Goal: Task Accomplishment & Management: Manage account settings

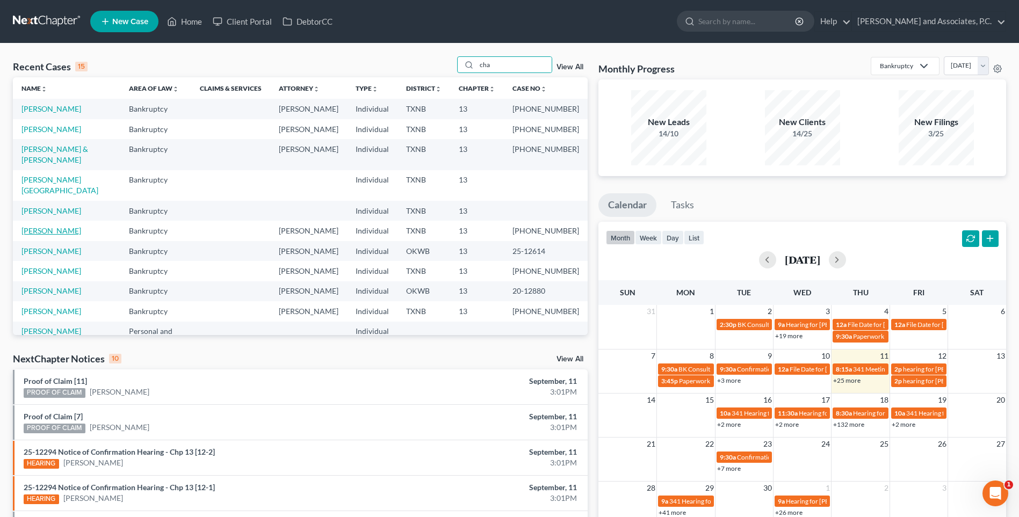
type input "cha"
click at [59, 235] on link "[PERSON_NAME]" at bounding box center [51, 230] width 60 height 9
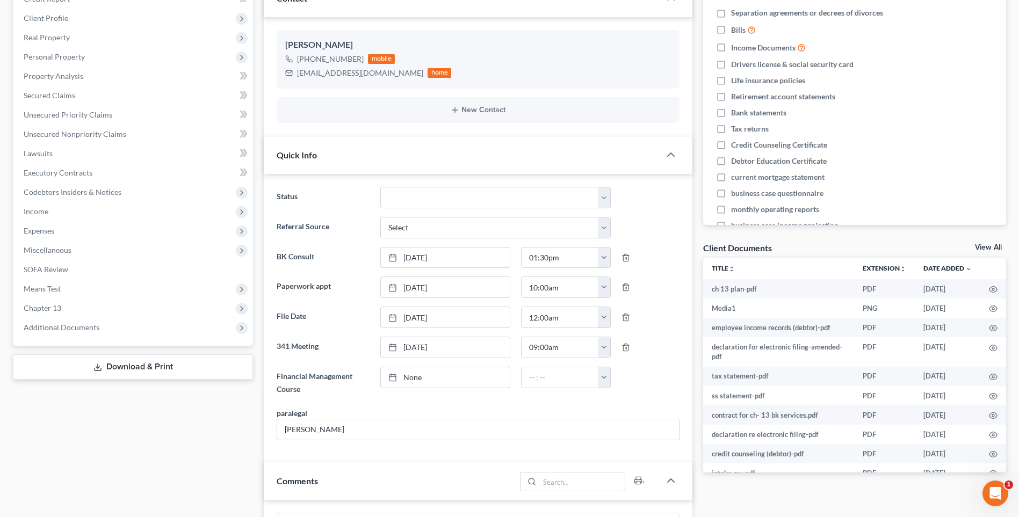
scroll to position [514, 0]
click at [413, 379] on link "None" at bounding box center [445, 377] width 129 height 20
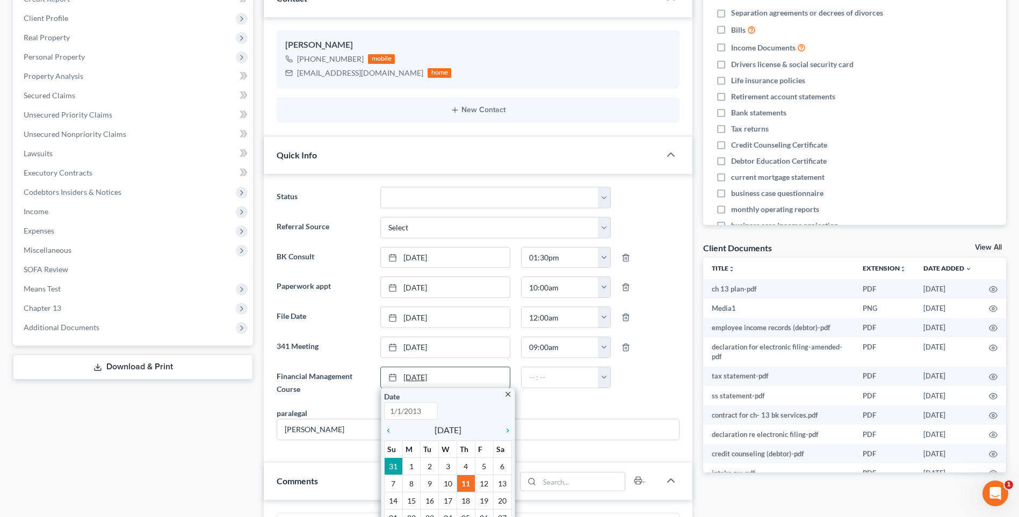
type input "[DATE]"
click at [389, 430] on icon "chevron_left" at bounding box center [391, 431] width 14 height 9
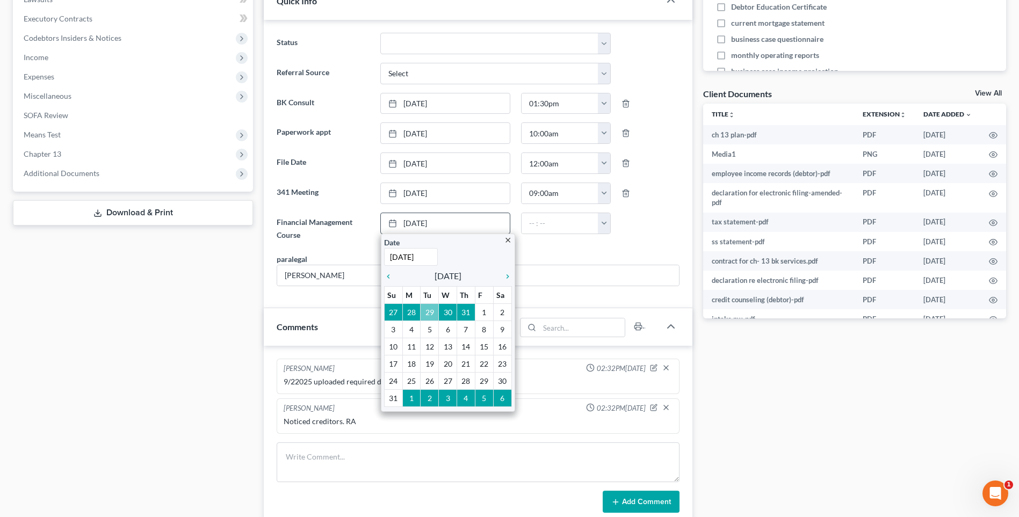
scroll to position [322, 0]
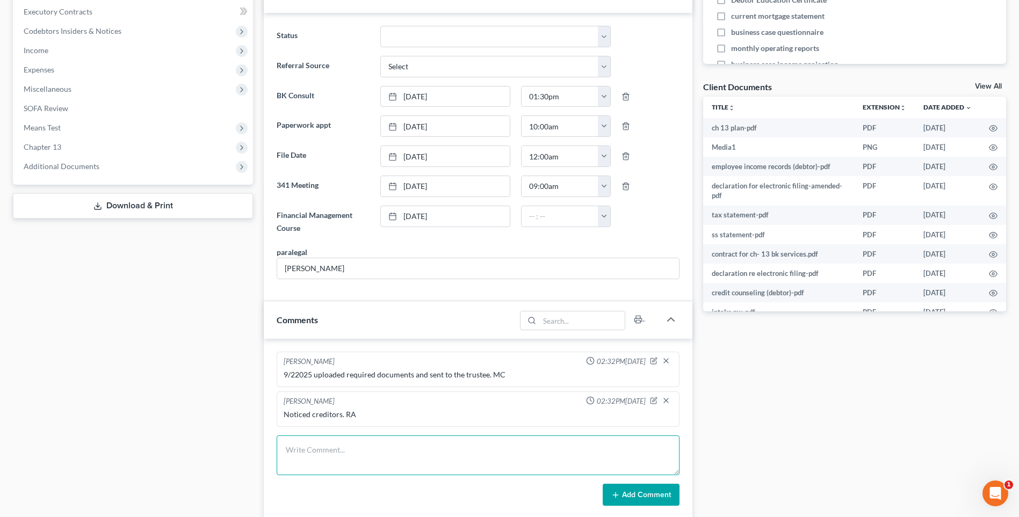
click at [292, 452] on textarea at bounding box center [478, 456] width 403 height 40
click at [394, 452] on textarea "Set up file. Mailed copy of petitio to the client. RA" at bounding box center [478, 456] width 403 height 40
type textarea "Set up file. Mailed copy of petition to the client. RA"
click at [652, 498] on button "Add Comment" at bounding box center [641, 495] width 77 height 23
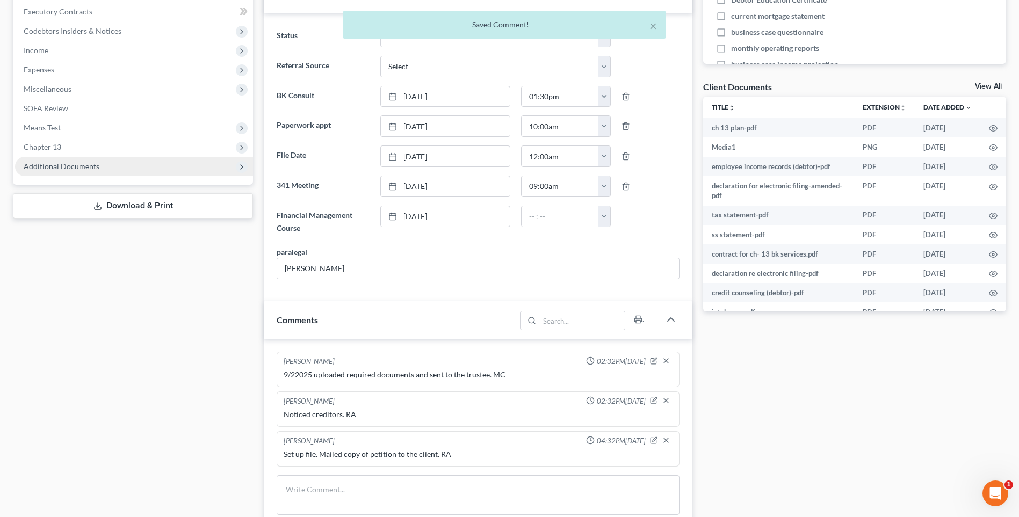
click at [87, 164] on span "Additional Documents" at bounding box center [62, 166] width 76 height 9
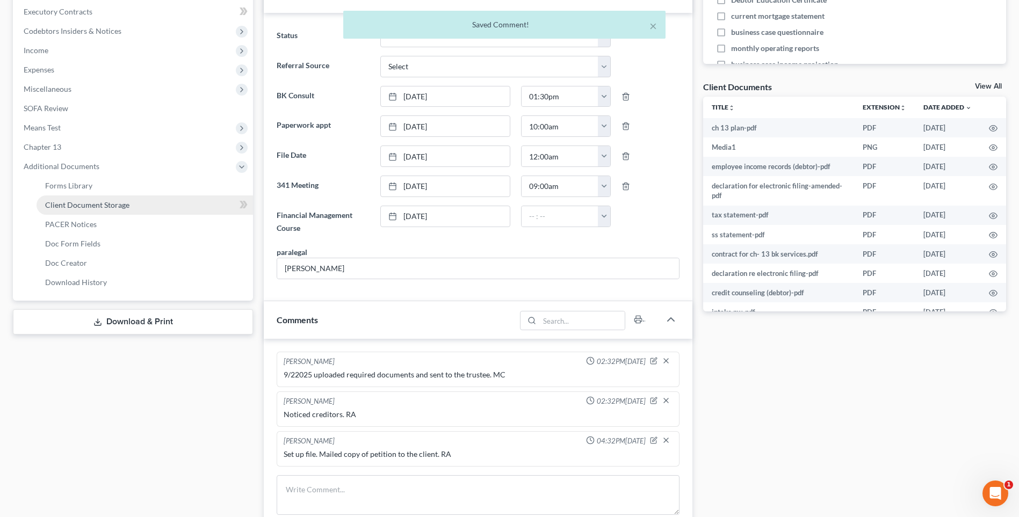
click at [83, 206] on span "Client Document Storage" at bounding box center [87, 204] width 84 height 9
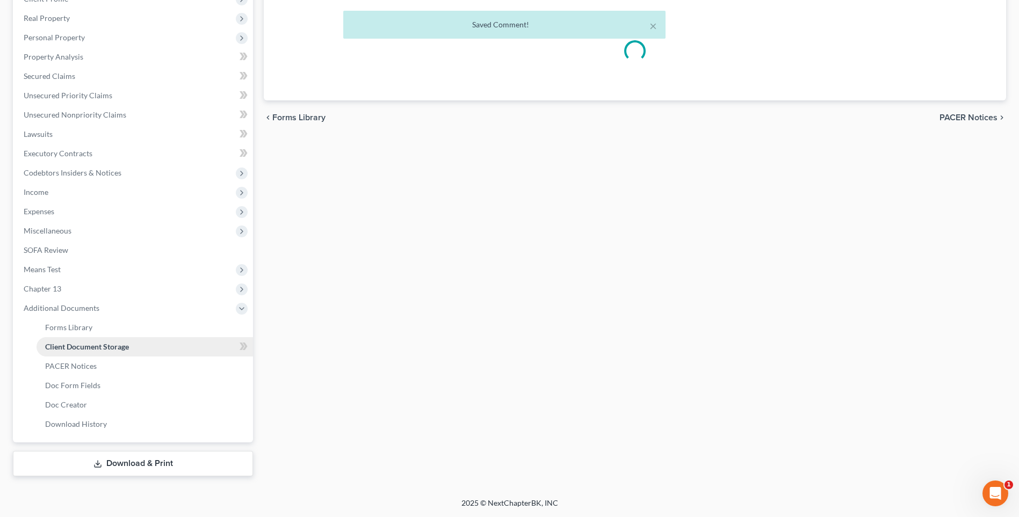
scroll to position [140, 0]
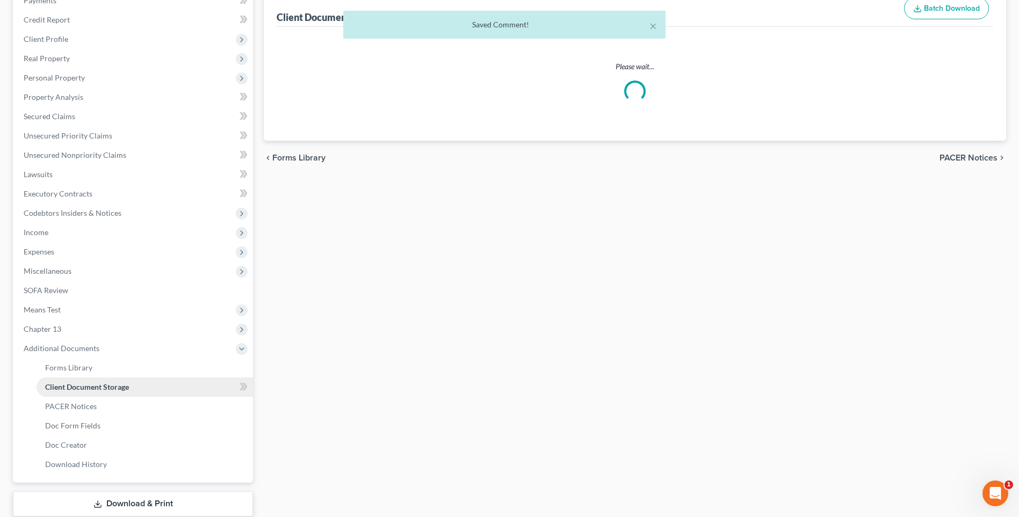
select select "6"
select select "18"
select select "21"
select select "10"
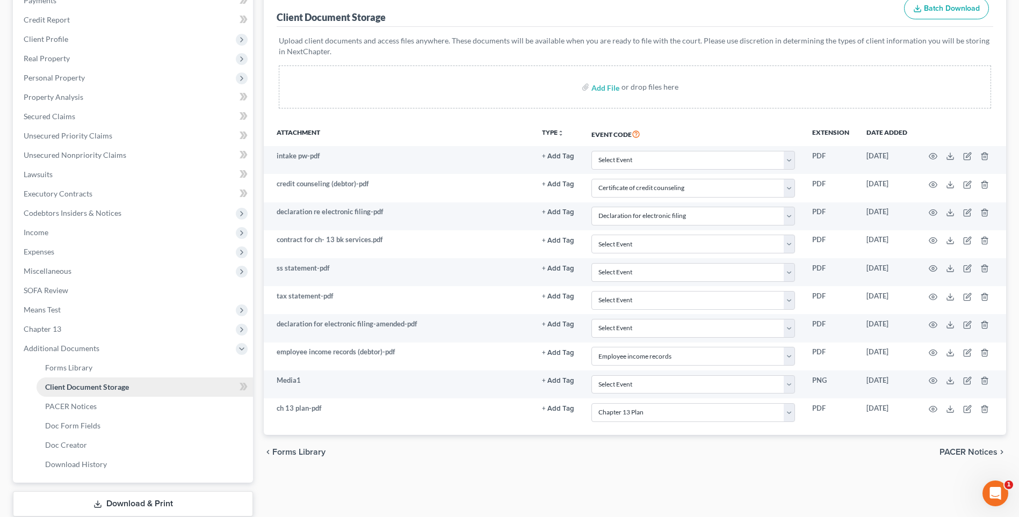
scroll to position [0, 0]
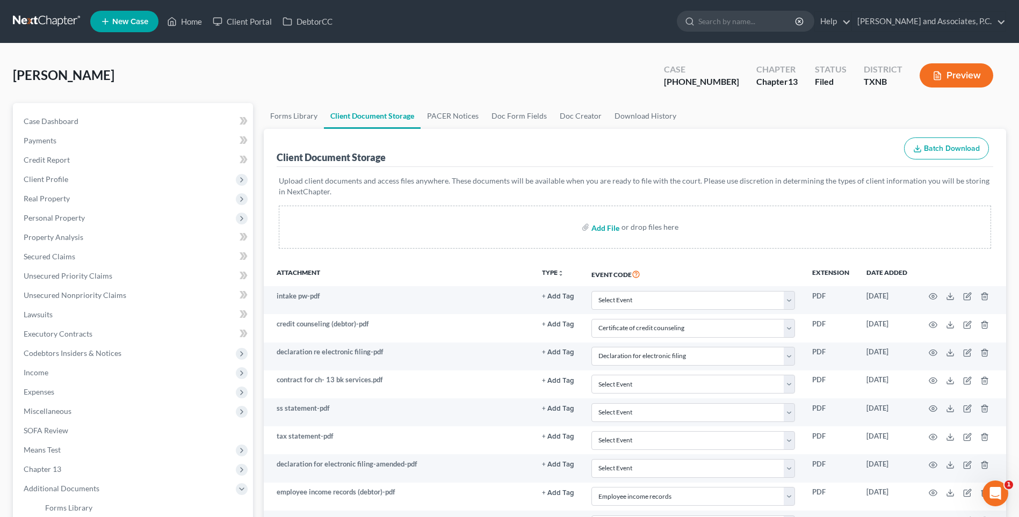
click at [595, 228] on input "file" at bounding box center [604, 227] width 26 height 19
type input "C:\fakepath\2570218 CHARLTON 2023 Tax return (complete).pdf"
select select "6"
select select "18"
select select "21"
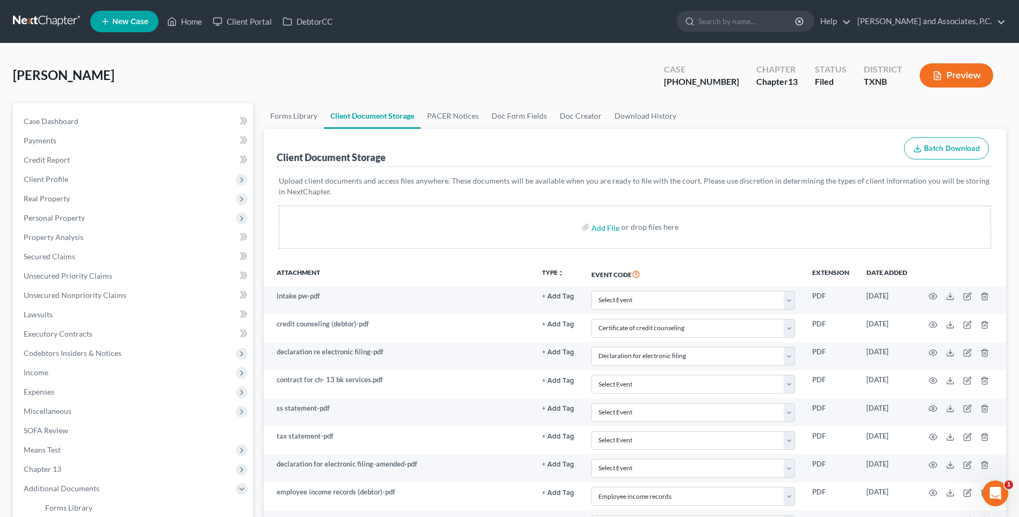
select select "10"
click at [602, 229] on input "file" at bounding box center [604, 227] width 26 height 19
type input "C:\fakepath\2570218 CHARLTON 2024 Tax return (complete).pdf"
select select "6"
select select "18"
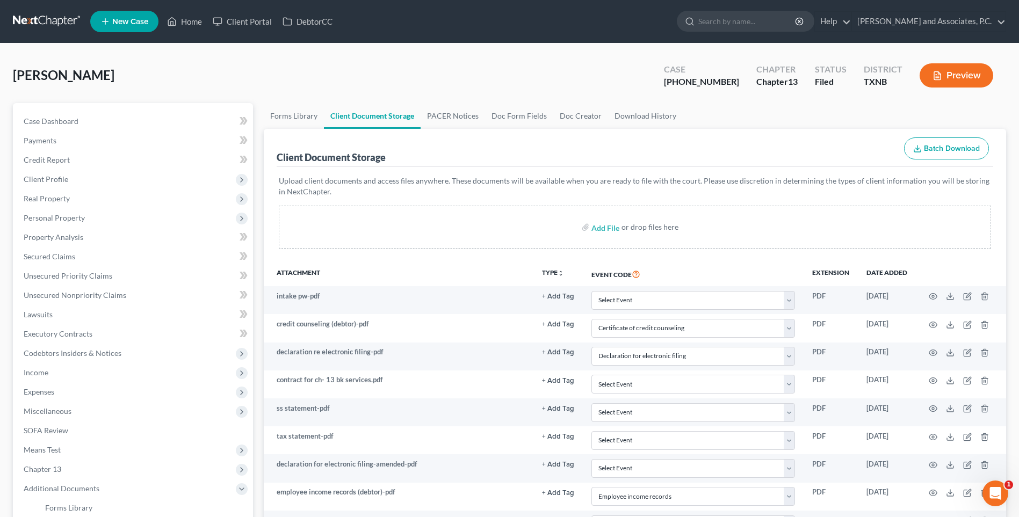
select select "21"
select select "10"
click at [601, 229] on input "file" at bounding box center [604, 227] width 26 height 19
type input "C:\fakepath\2570218 [PERSON_NAME] to release info.pdf"
click at [602, 230] on input "file" at bounding box center [604, 227] width 26 height 19
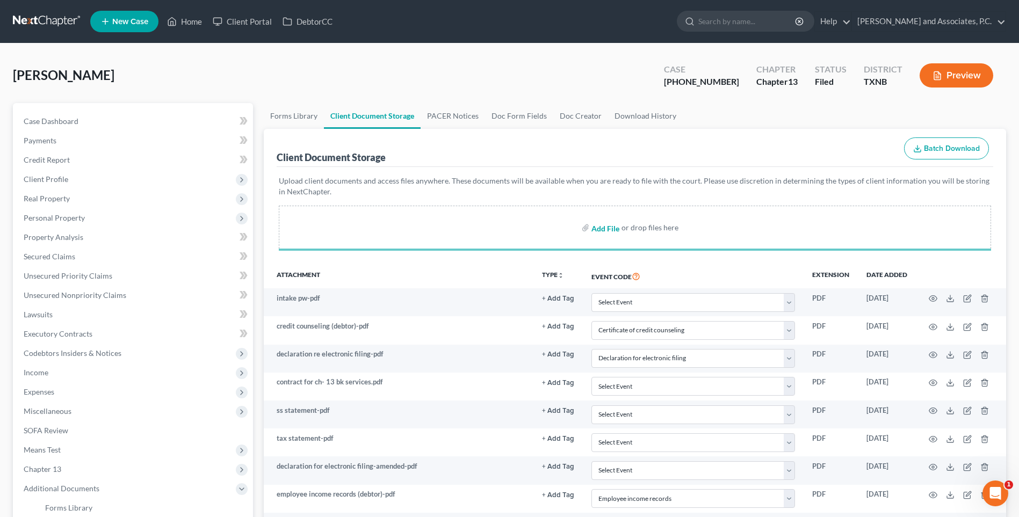
select select "6"
select select "18"
select select "21"
select select "10"
type input "C:\fakepath\2570218 CHARLTON debtor contact info.pdf"
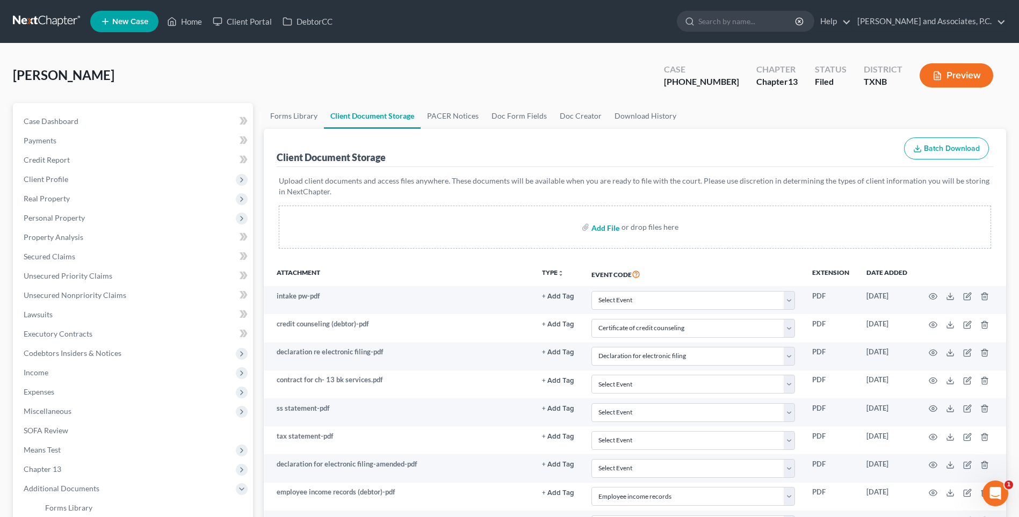
select select "6"
select select "18"
select select "21"
select select "10"
click at [595, 227] on input "file" at bounding box center [604, 227] width 26 height 19
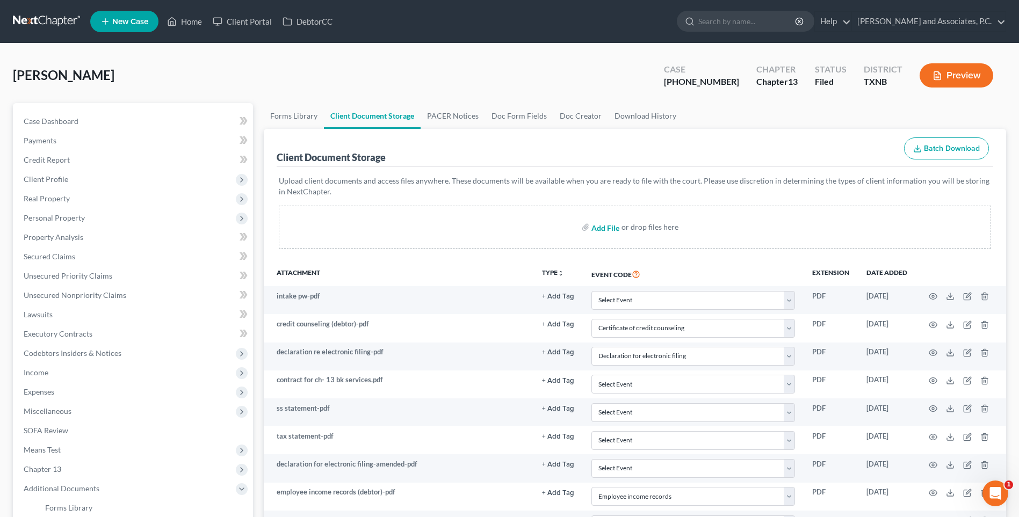
type input "C:\fakepath\2570218 CHARLTON mortgage info sheet.pdf"
select select "6"
select select "18"
select select "21"
select select "10"
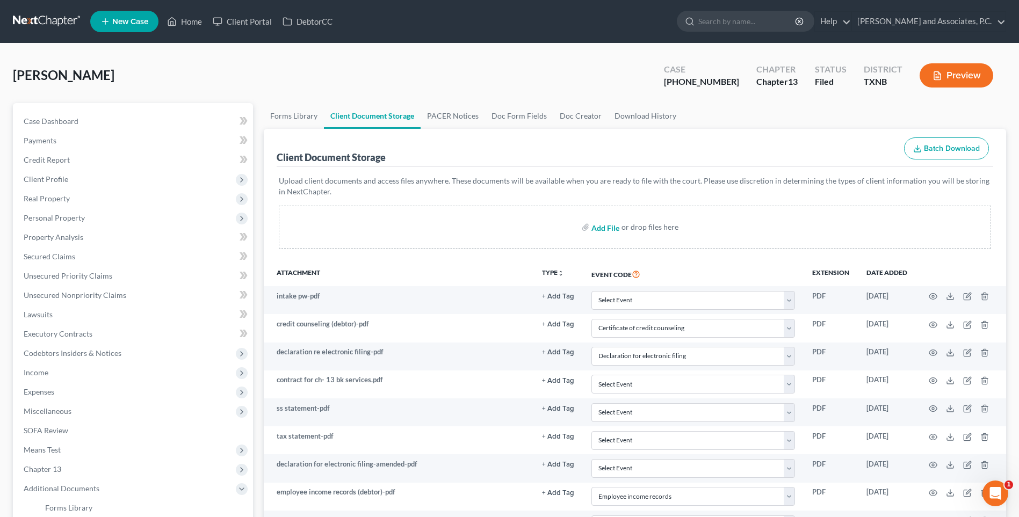
click at [598, 230] on input "file" at bounding box center [604, 227] width 26 height 19
type input "C:\fakepath\2570218 CHARLTON pay stubs.pdf"
click at [599, 230] on input "file" at bounding box center [604, 227] width 26 height 19
select select "6"
select select "18"
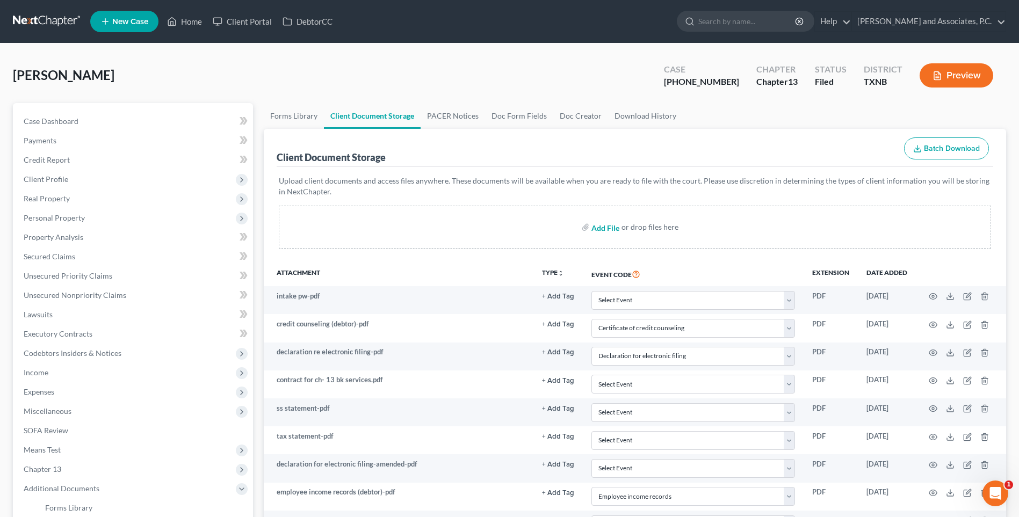
select select "21"
select select "10"
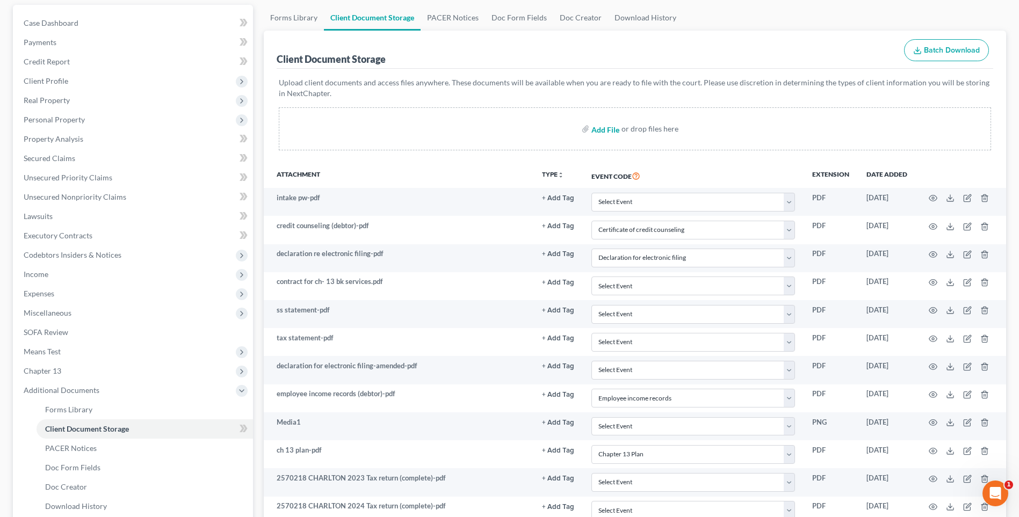
scroll to position [33, 0]
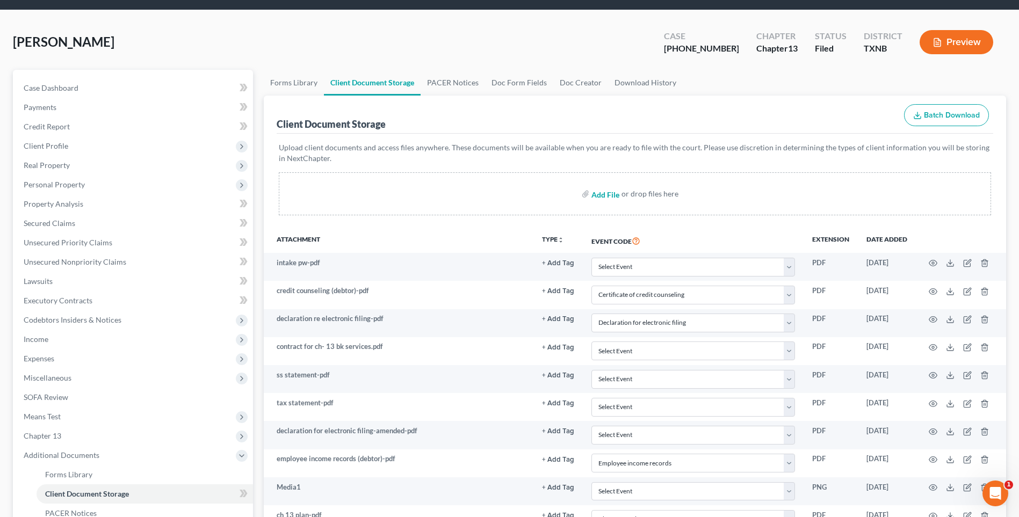
type input "C:\fakepath\2570218 CHARLTON proof of ID.pdf"
select select "6"
select select "18"
select select "21"
select select "10"
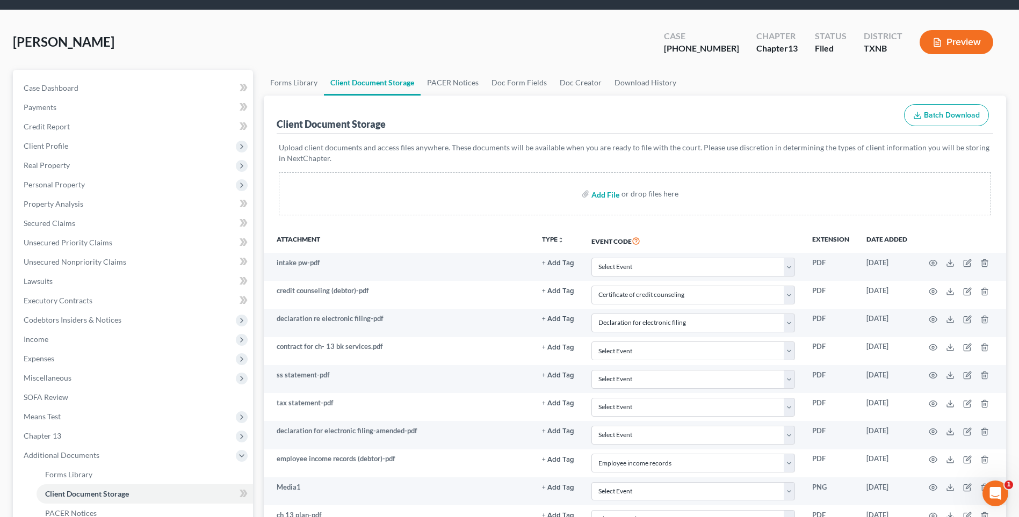
click at [601, 196] on input "file" at bounding box center [604, 193] width 26 height 19
type input "C:\fakepath\2570218 CHARLTON wage directive.pdf"
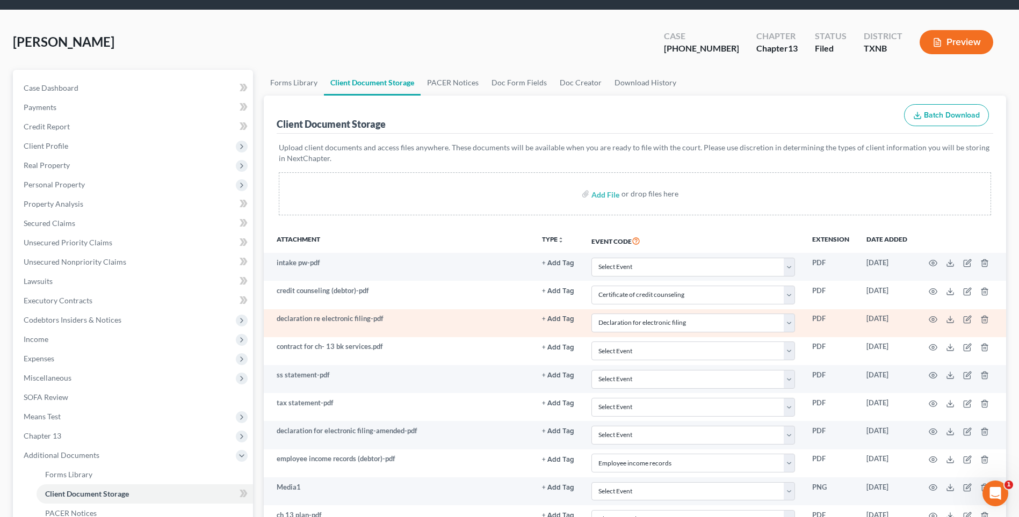
select select "6"
select select "18"
select select "21"
select select "10"
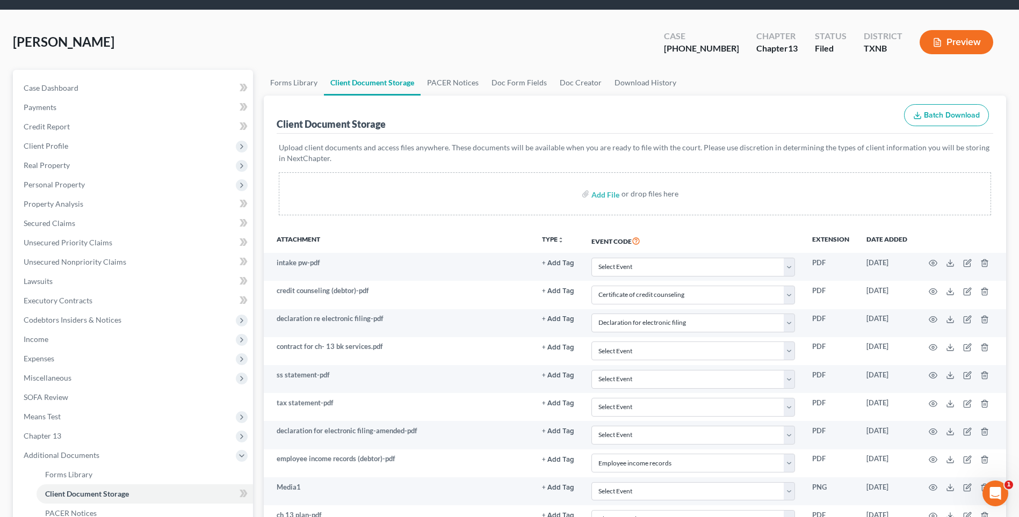
scroll to position [356, 0]
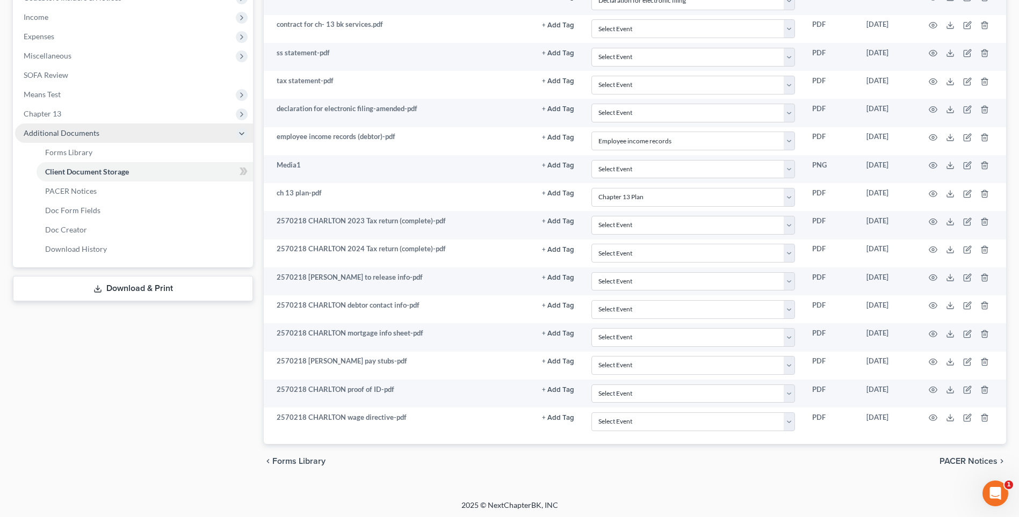
click at [45, 134] on span "Additional Documents" at bounding box center [62, 132] width 76 height 9
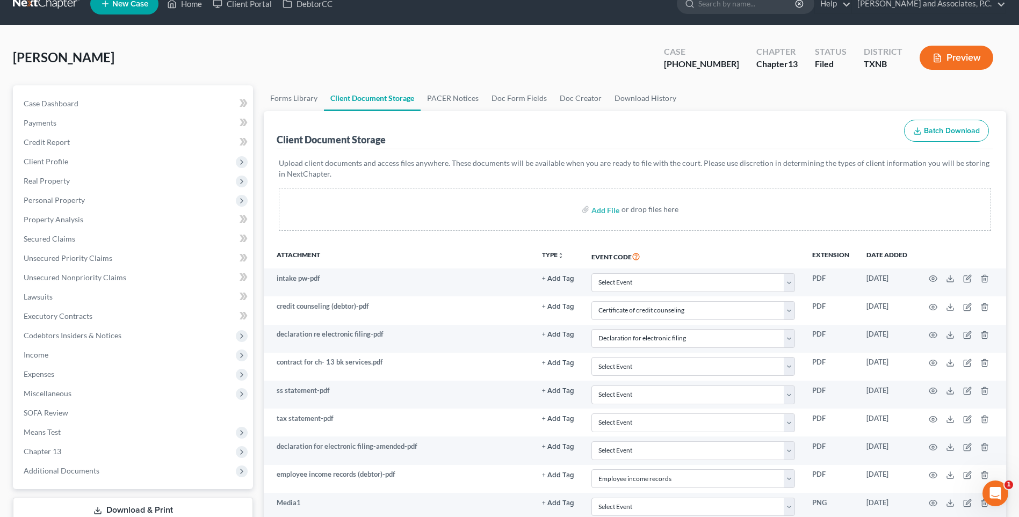
scroll to position [0, 0]
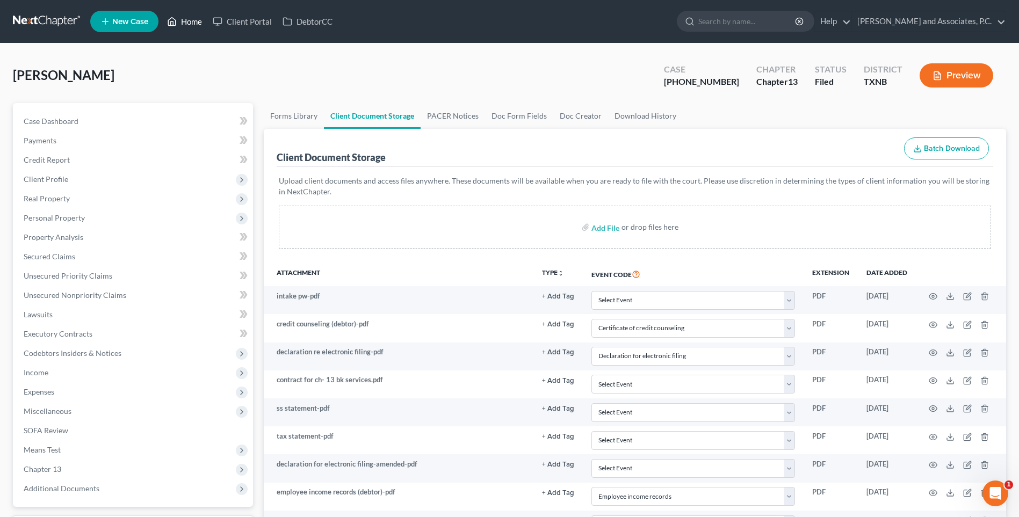
click at [190, 23] on link "Home" at bounding box center [185, 21] width 46 height 19
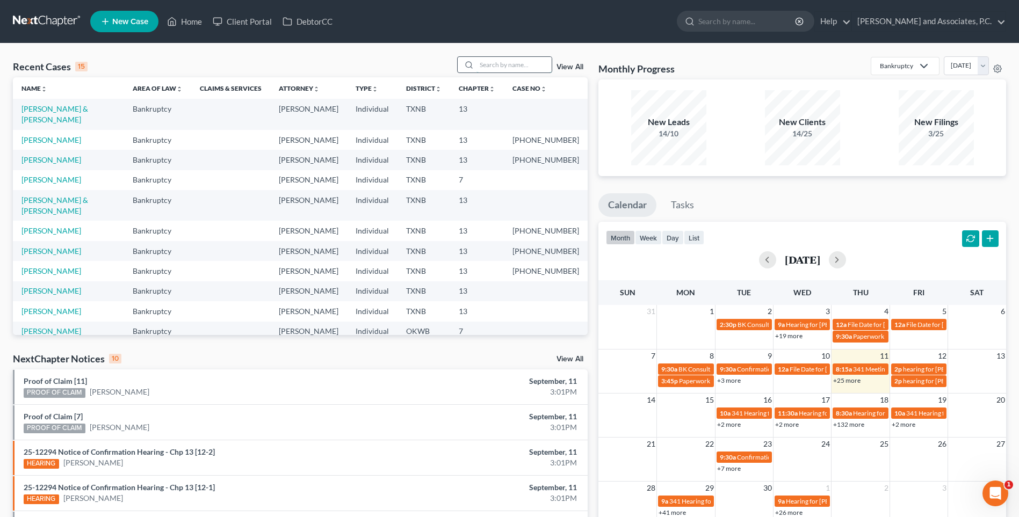
click at [495, 62] on input "search" at bounding box center [513, 65] width 75 height 16
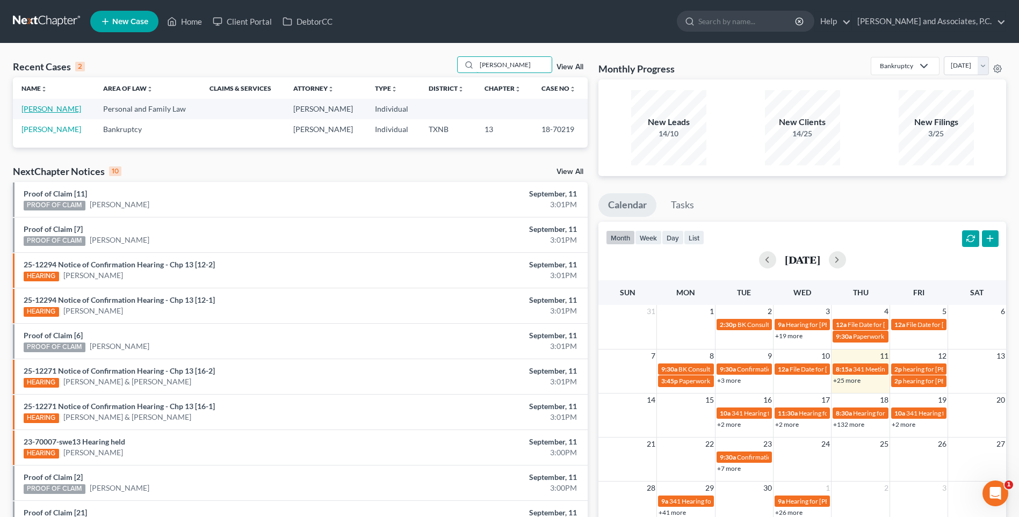
type input "[PERSON_NAME]"
click at [57, 111] on link "[PERSON_NAME]" at bounding box center [51, 108] width 60 height 9
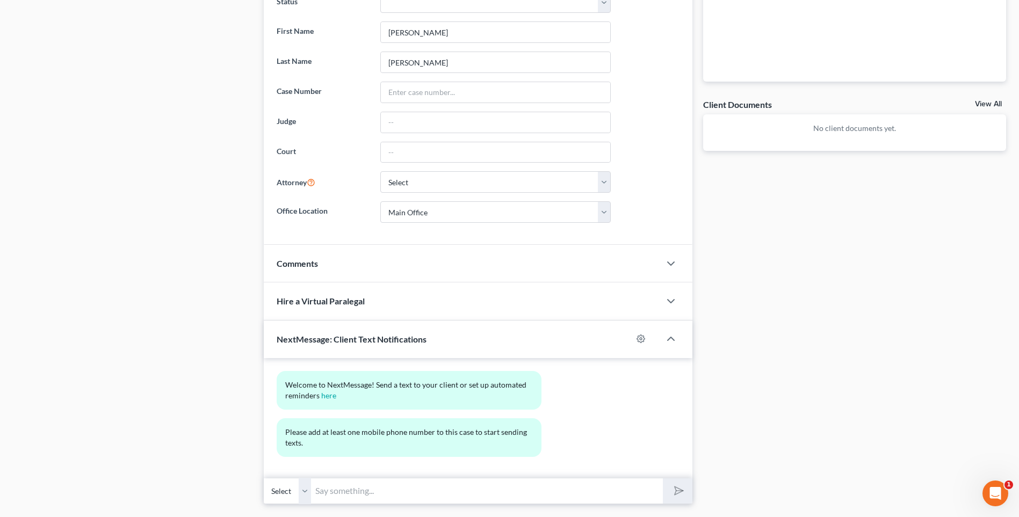
scroll to position [331, 0]
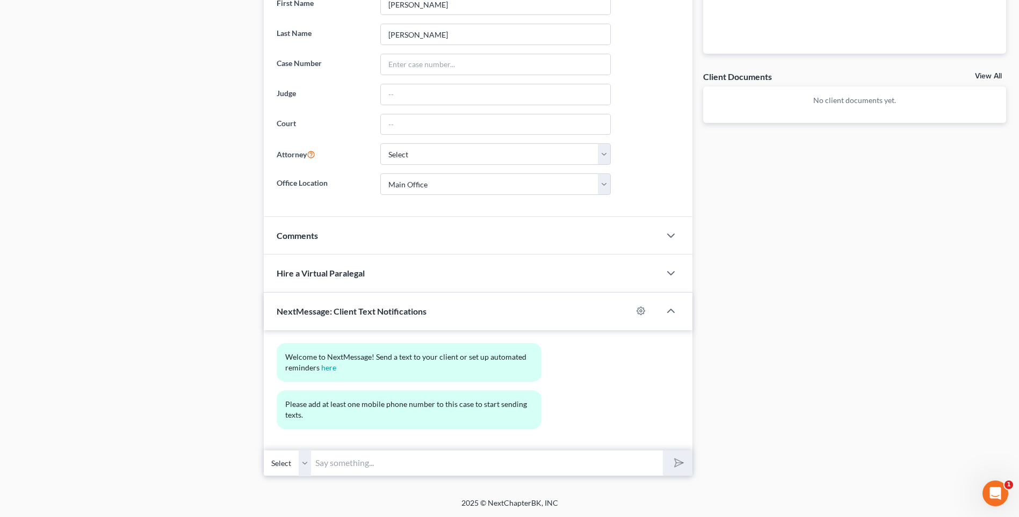
click at [302, 465] on select "Select" at bounding box center [287, 463] width 47 height 26
click at [303, 463] on select "Select" at bounding box center [287, 463] width 47 height 26
click at [286, 466] on select "Select" at bounding box center [287, 463] width 47 height 26
click at [264, 450] on select "Select" at bounding box center [287, 463] width 47 height 26
click at [306, 463] on select "Select" at bounding box center [287, 463] width 47 height 26
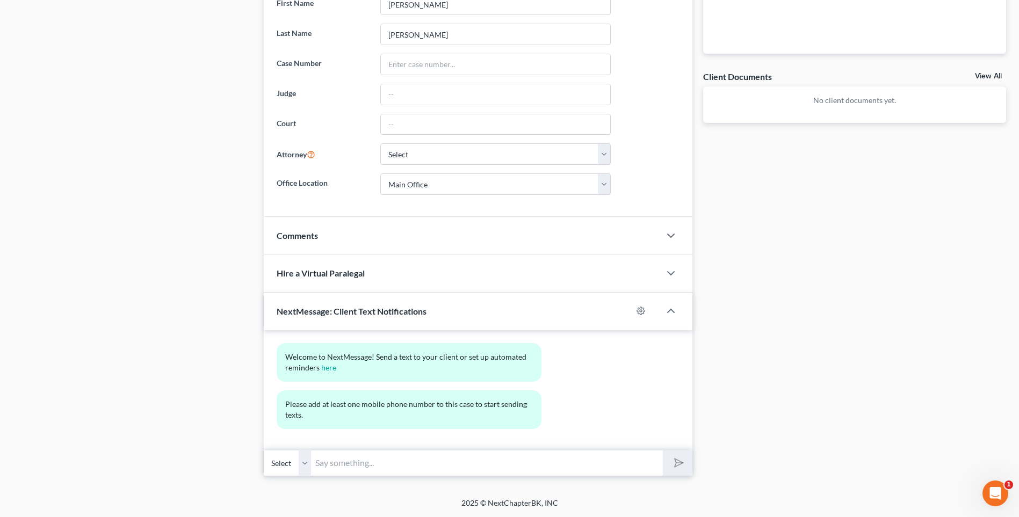
click at [288, 466] on select "Select" at bounding box center [287, 463] width 47 height 26
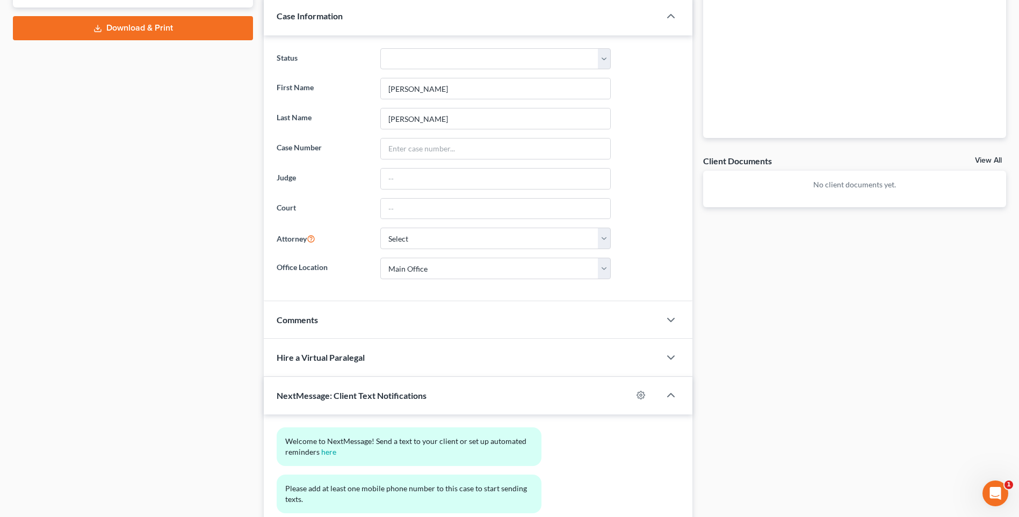
scroll to position [116, 0]
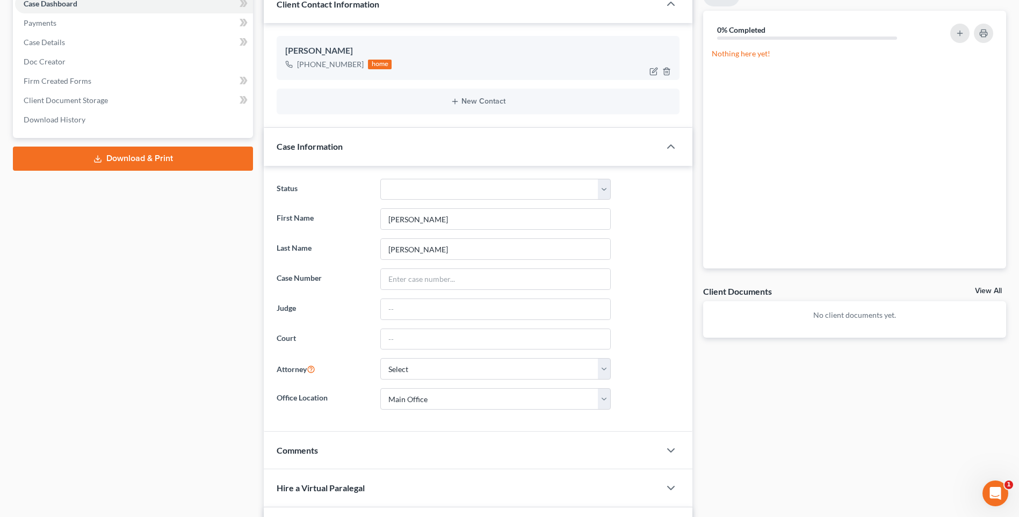
click at [358, 64] on div "[PHONE_NUMBER]" at bounding box center [330, 64] width 67 height 11
click at [355, 69] on div "[PHONE_NUMBER]" at bounding box center [330, 64] width 67 height 11
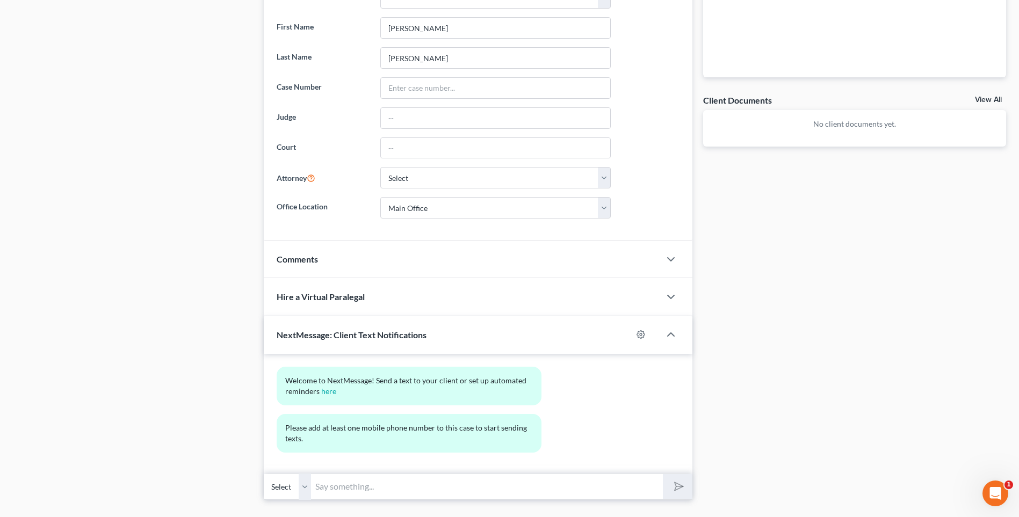
scroll to position [331, 0]
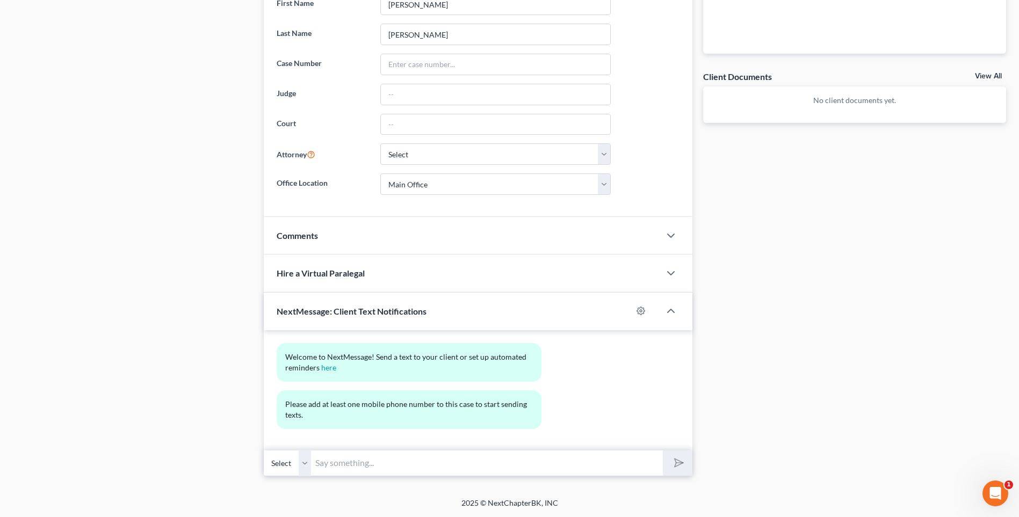
click at [306, 465] on select "Select" at bounding box center [287, 463] width 47 height 26
click at [264, 450] on select "Select" at bounding box center [287, 463] width 47 height 26
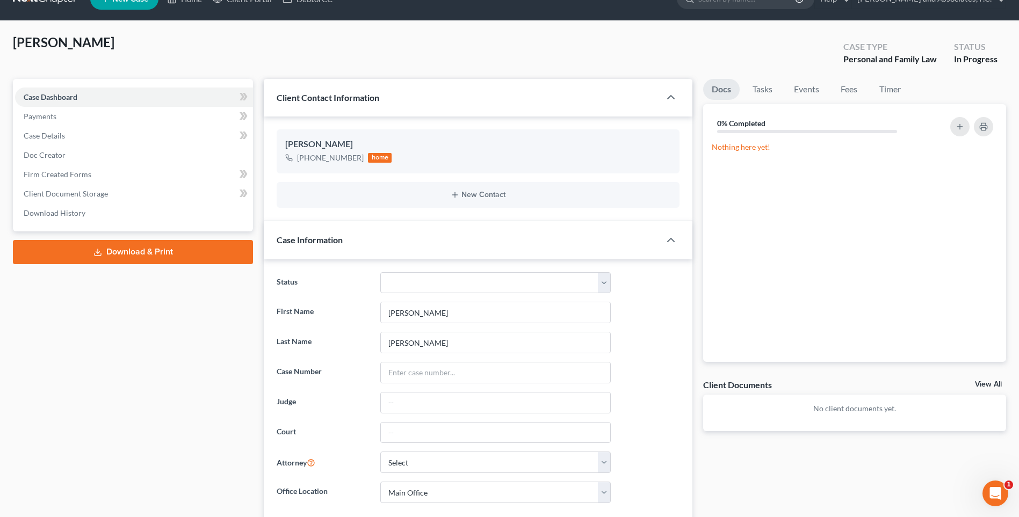
scroll to position [0, 0]
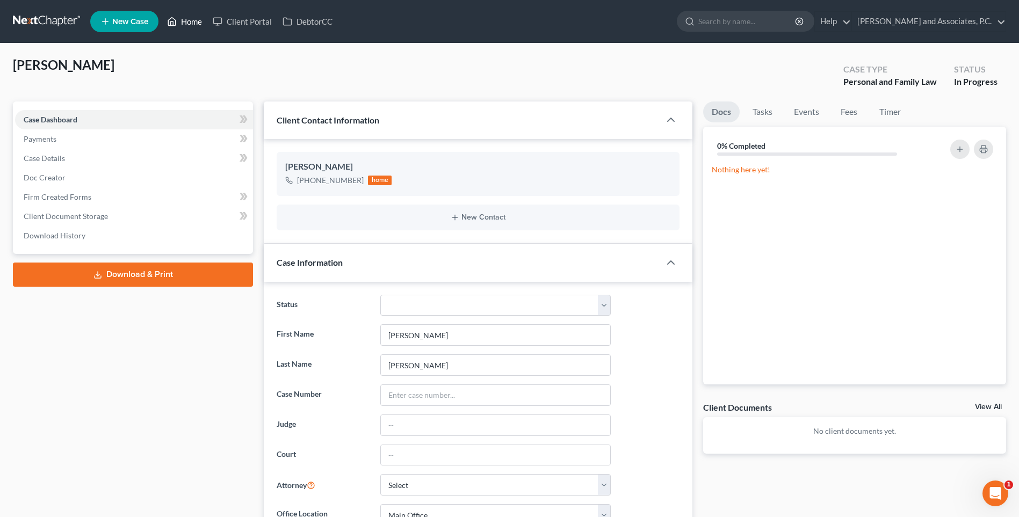
click at [199, 23] on link "Home" at bounding box center [185, 21] width 46 height 19
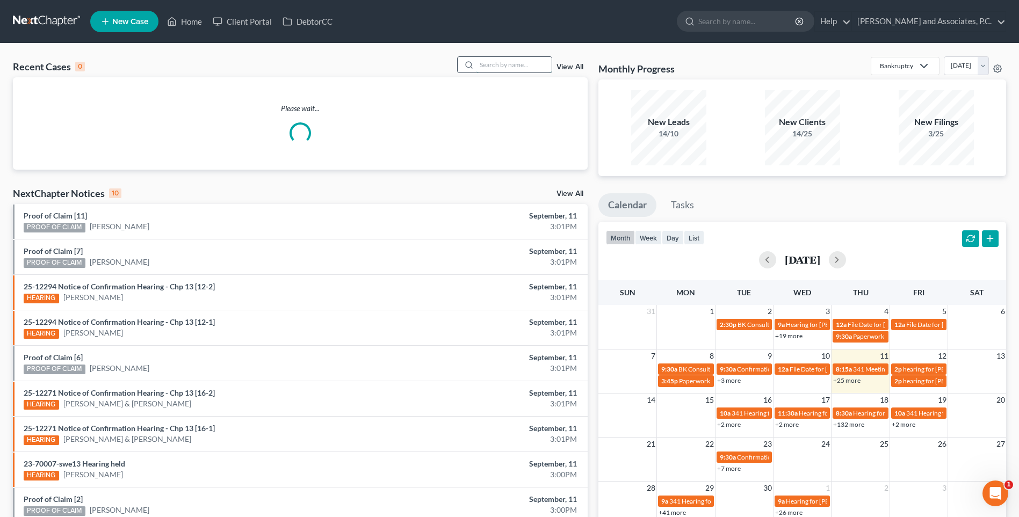
click at [503, 65] on input "search" at bounding box center [513, 65] width 75 height 16
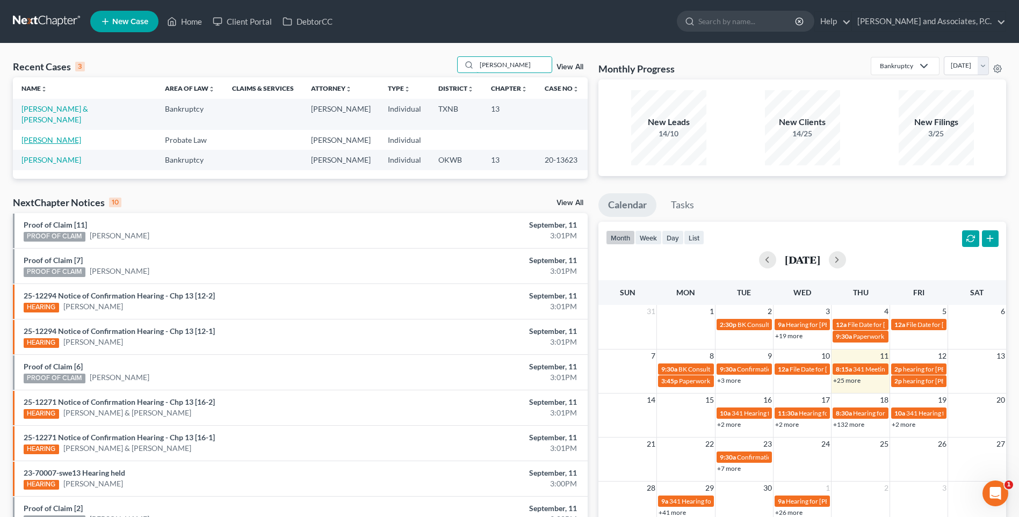
type input "[PERSON_NAME]"
click at [62, 135] on link "[PERSON_NAME]" at bounding box center [51, 139] width 60 height 9
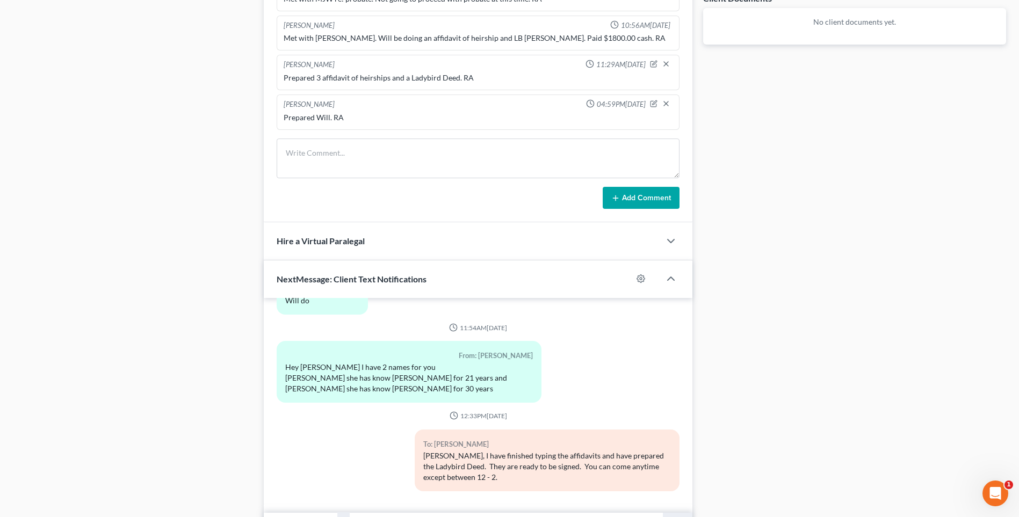
scroll to position [430, 0]
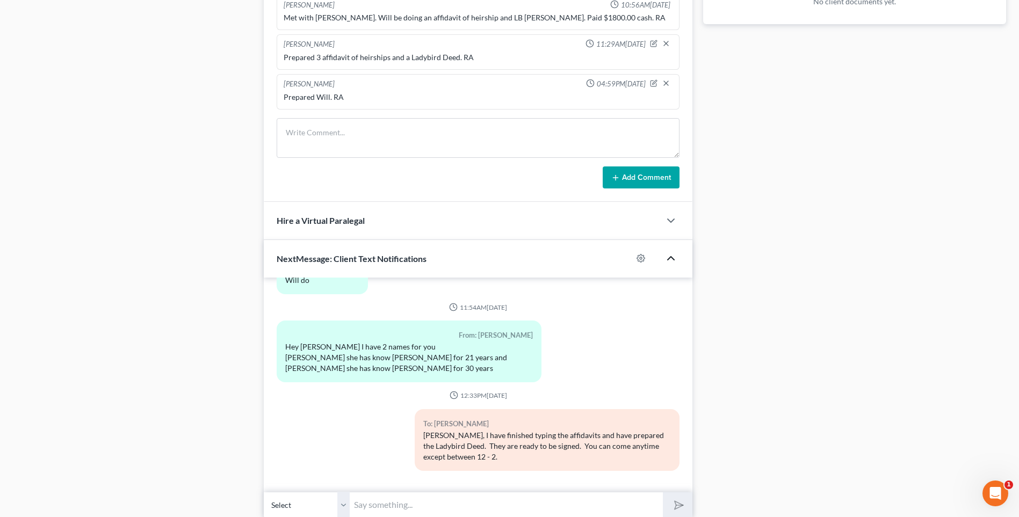
click at [669, 258] on polyline "button" at bounding box center [671, 258] width 6 height 3
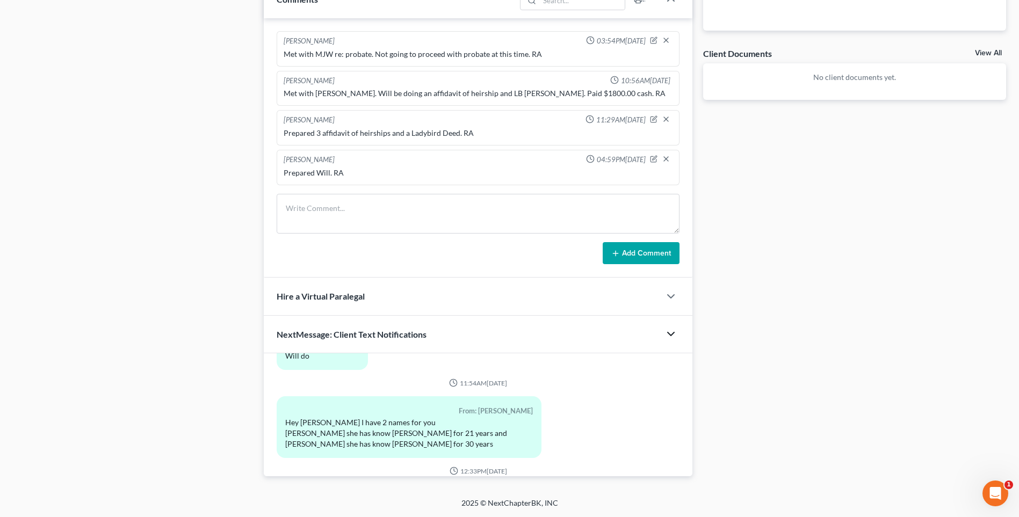
scroll to position [231, 0]
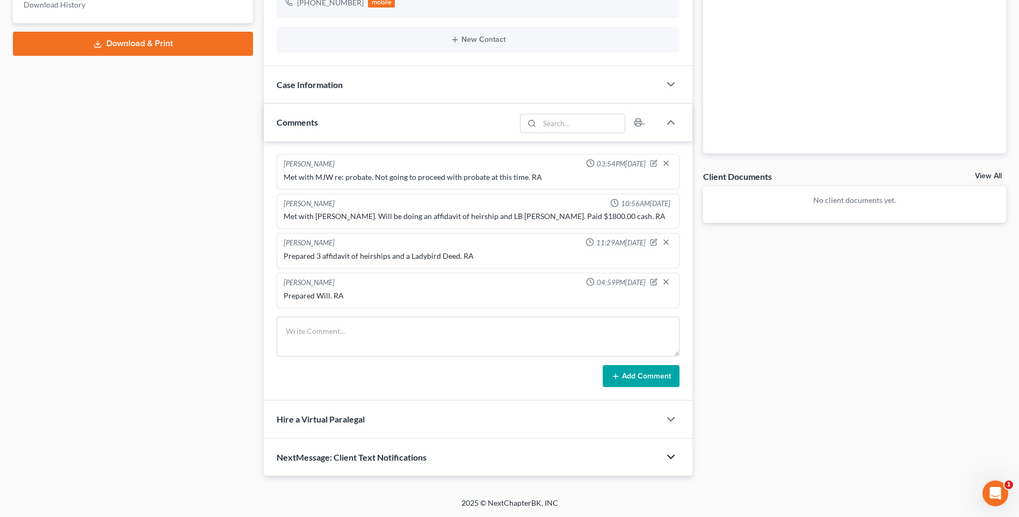
click at [671, 458] on icon "button" at bounding box center [670, 457] width 13 height 13
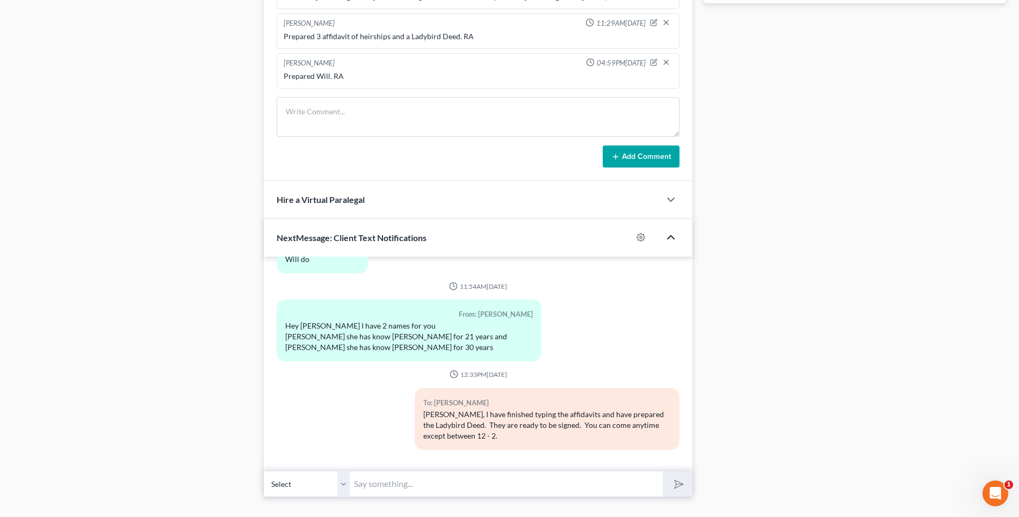
scroll to position [472, 0]
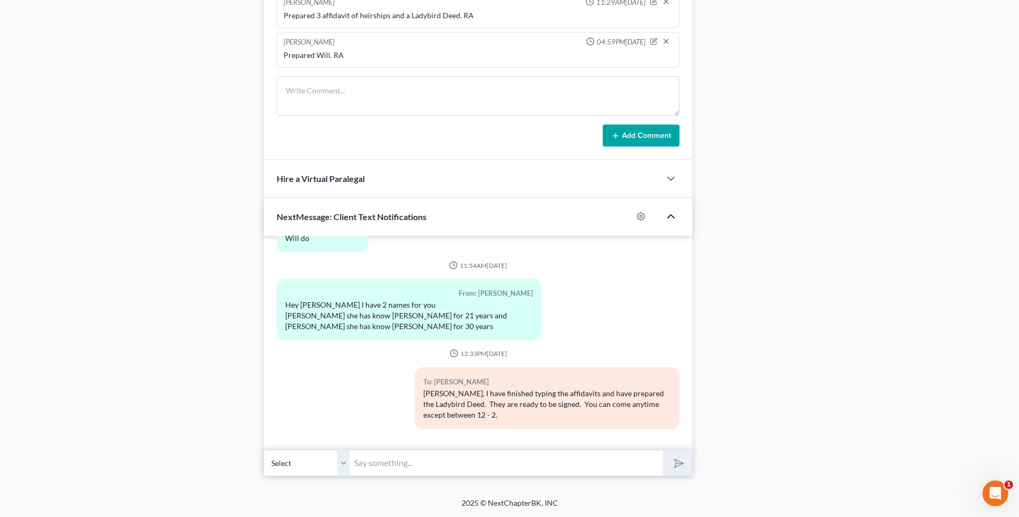
click at [324, 454] on select "Select [PHONE_NUMBER] - [PERSON_NAME] [PHONE_NUMBER] - [PERSON_NAME]" at bounding box center [307, 463] width 86 height 26
click at [392, 467] on input "text" at bounding box center [506, 463] width 313 height 26
type input "[PERSON_NAME], I have finished your dad's will. Let me know when you will be ab…"
click at [677, 466] on icon "submit" at bounding box center [676, 463] width 15 height 15
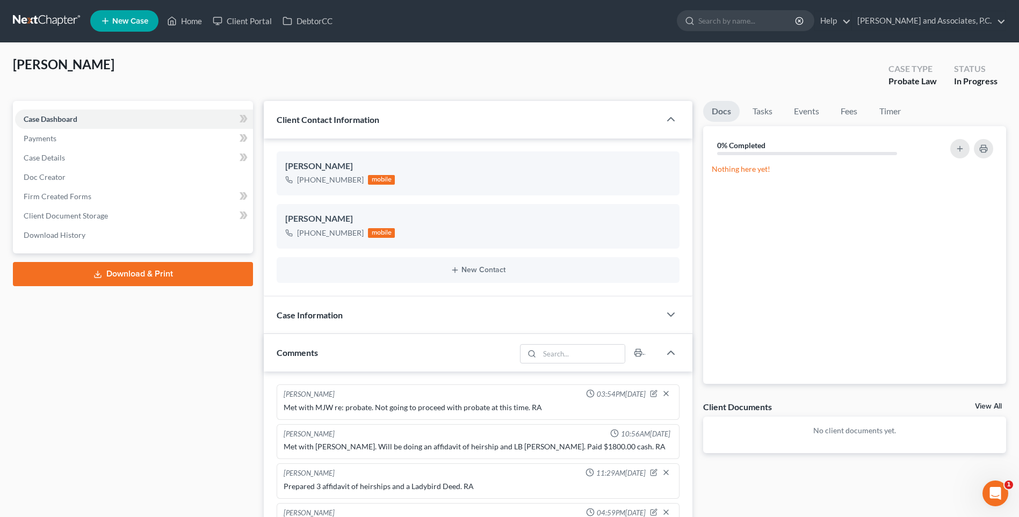
scroll to position [0, 0]
click at [190, 20] on link "Home" at bounding box center [185, 21] width 46 height 19
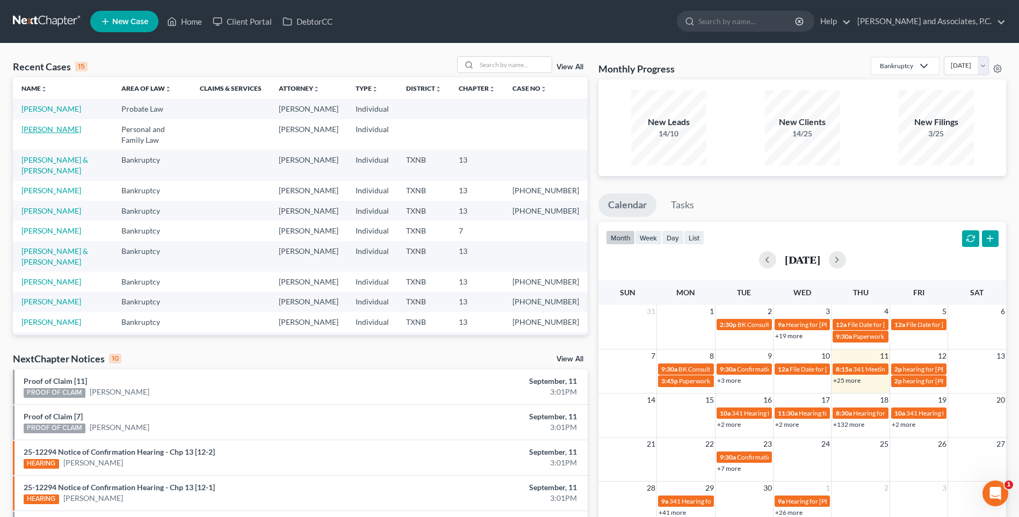
click at [63, 131] on link "[PERSON_NAME]" at bounding box center [51, 129] width 60 height 9
select select "0"
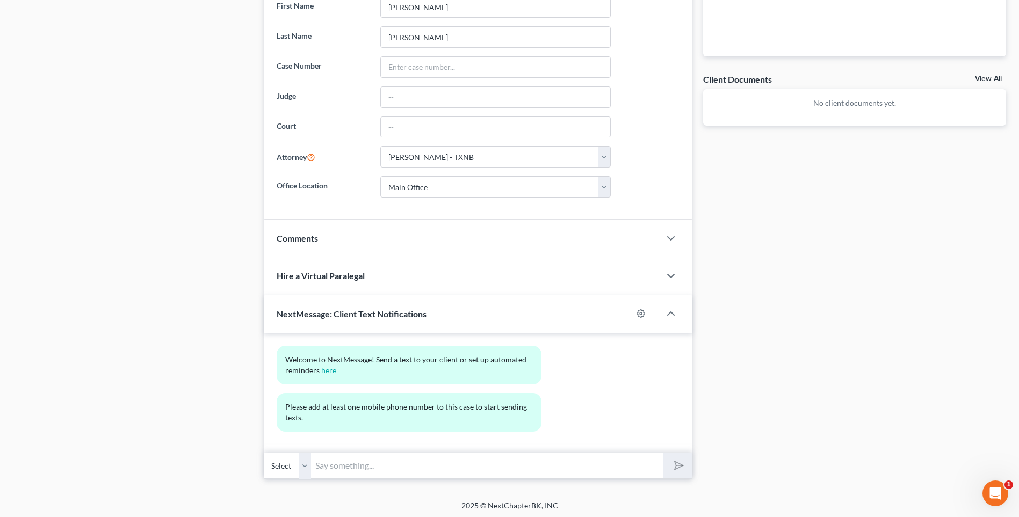
scroll to position [331, 0]
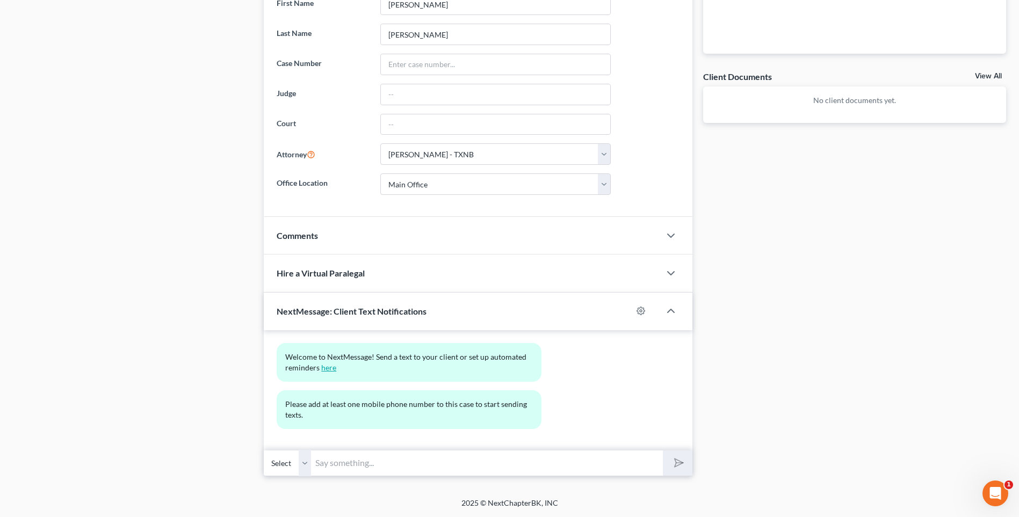
click at [326, 369] on link "here" at bounding box center [328, 367] width 15 height 9
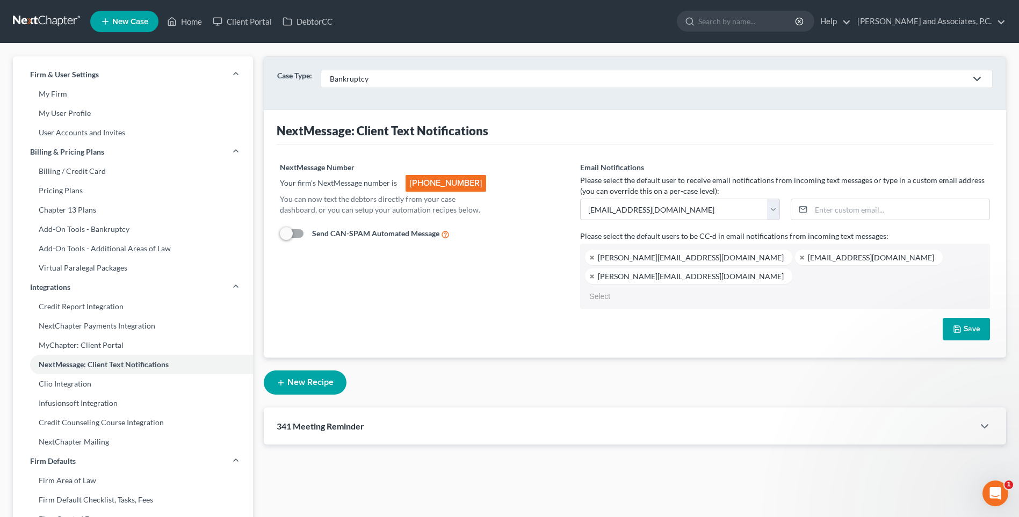
select select "19618"
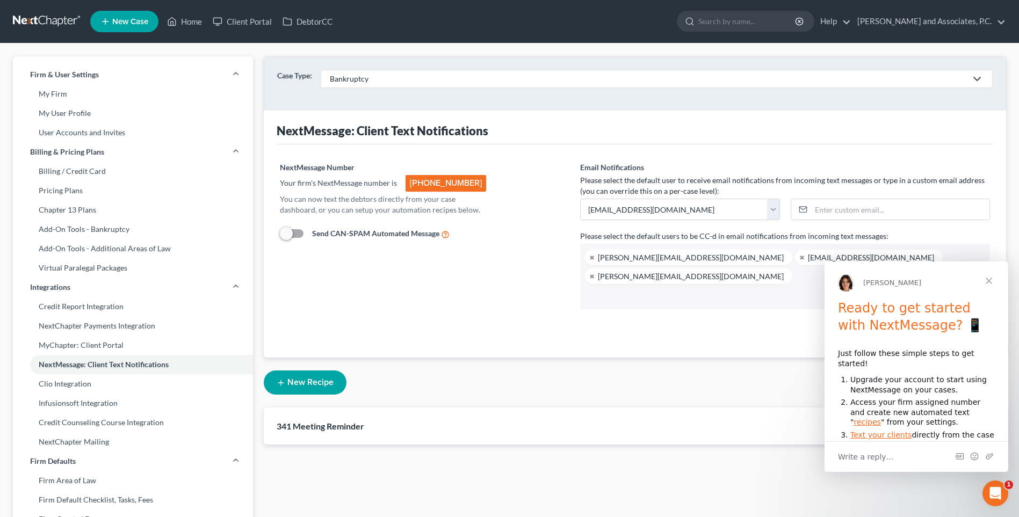
click at [988, 279] on span "Close" at bounding box center [989, 281] width 39 height 39
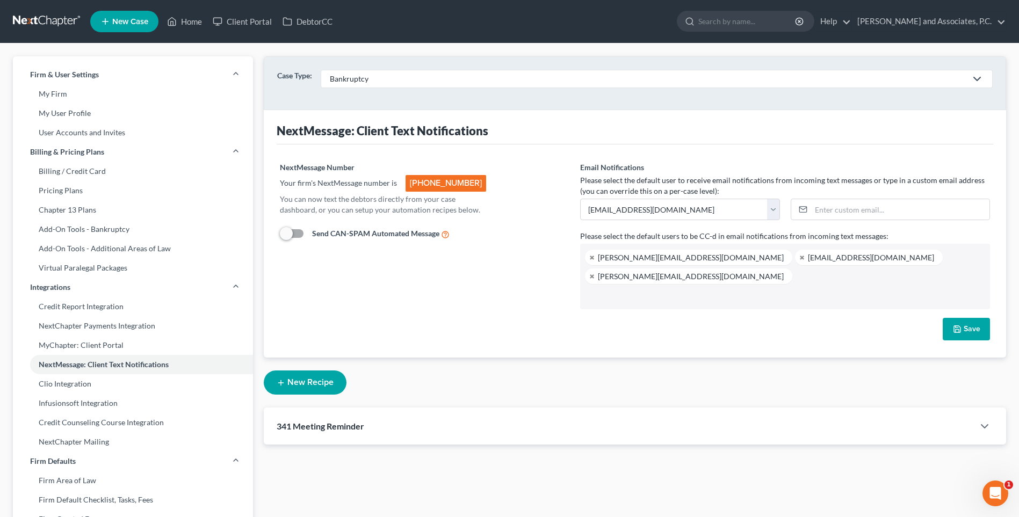
scroll to position [331, 0]
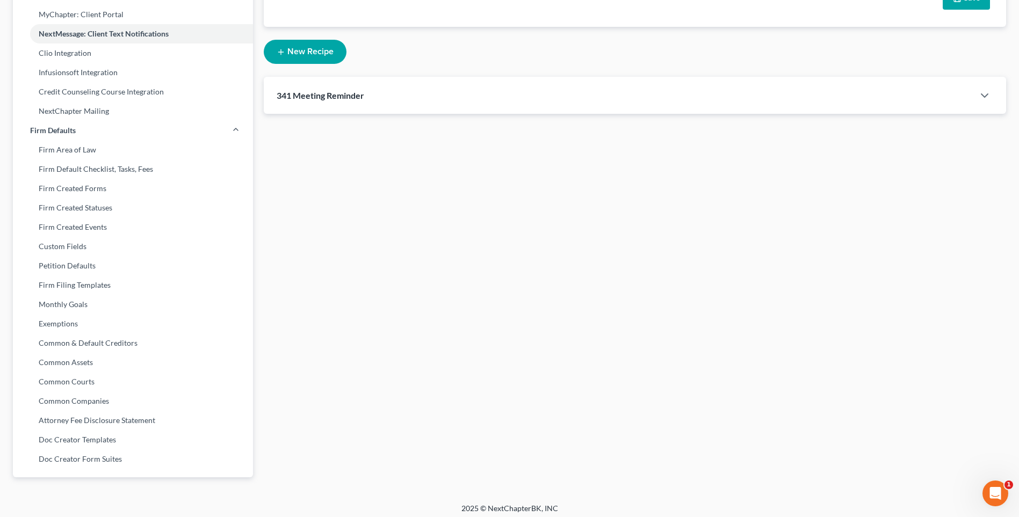
select select "0"
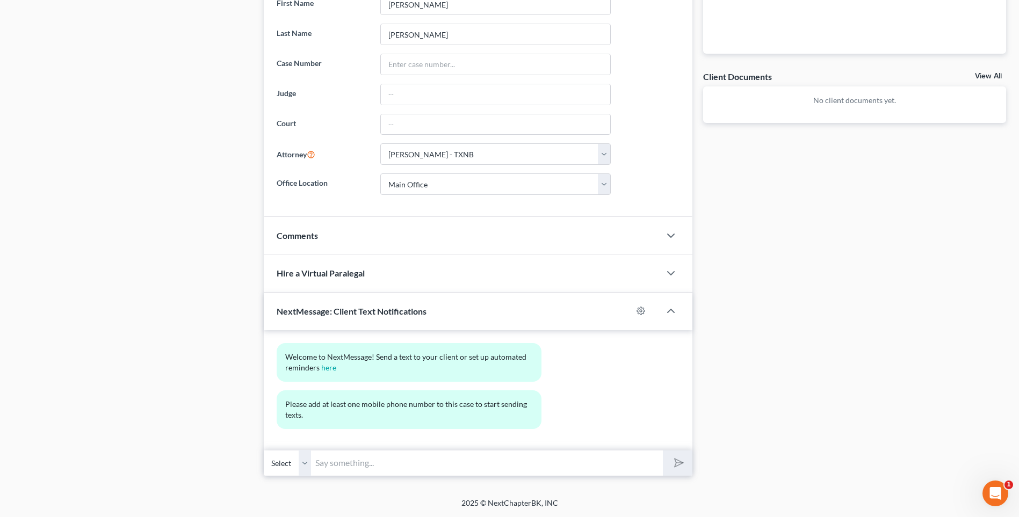
click at [280, 462] on select "Select" at bounding box center [287, 463] width 47 height 26
click at [279, 462] on select "Select" at bounding box center [287, 463] width 47 height 26
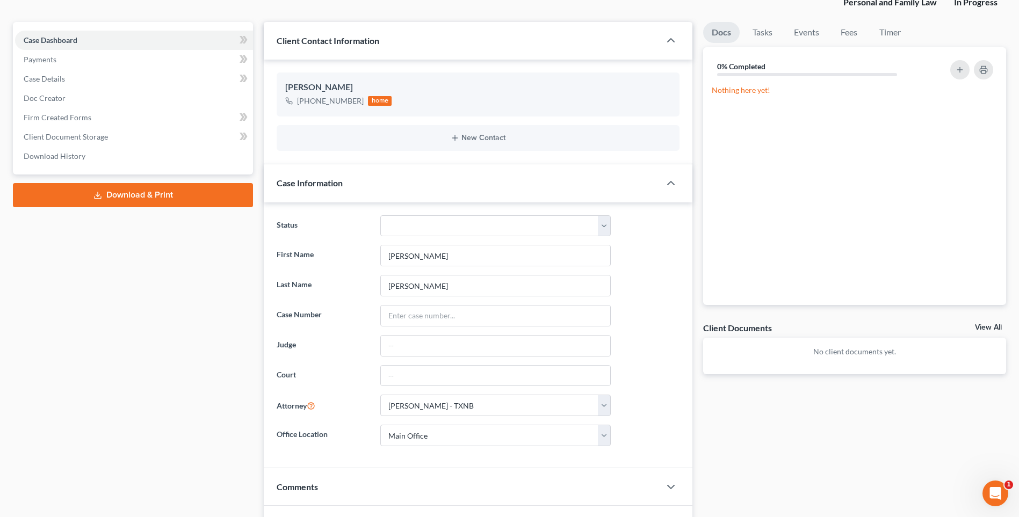
scroll to position [62, 0]
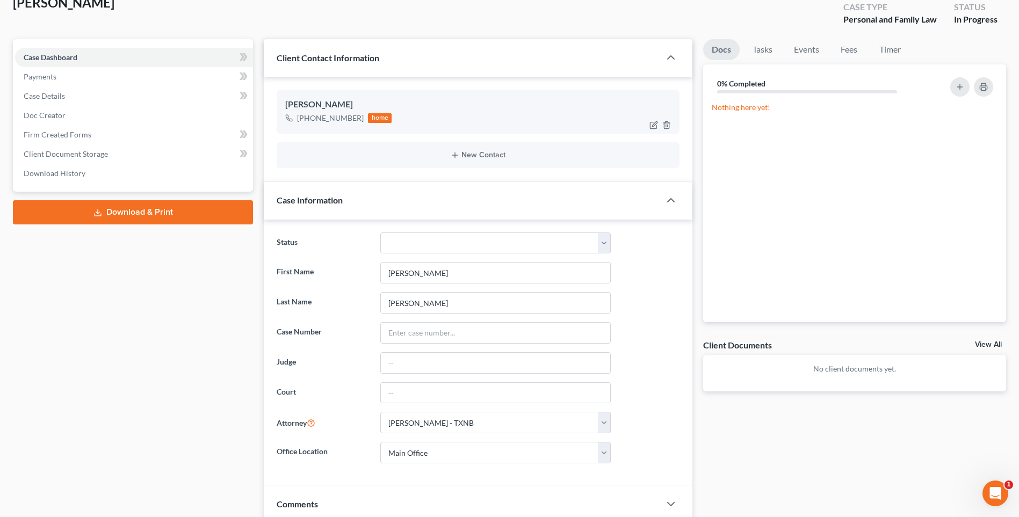
click at [407, 124] on div "[PHONE_NUMBER] home" at bounding box center [478, 118] width 386 height 14
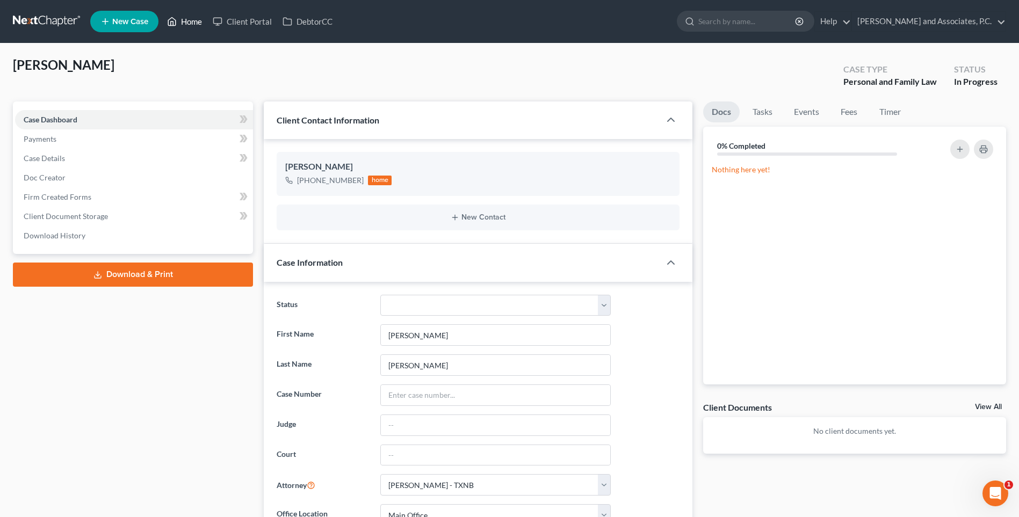
click at [197, 18] on link "Home" at bounding box center [185, 21] width 46 height 19
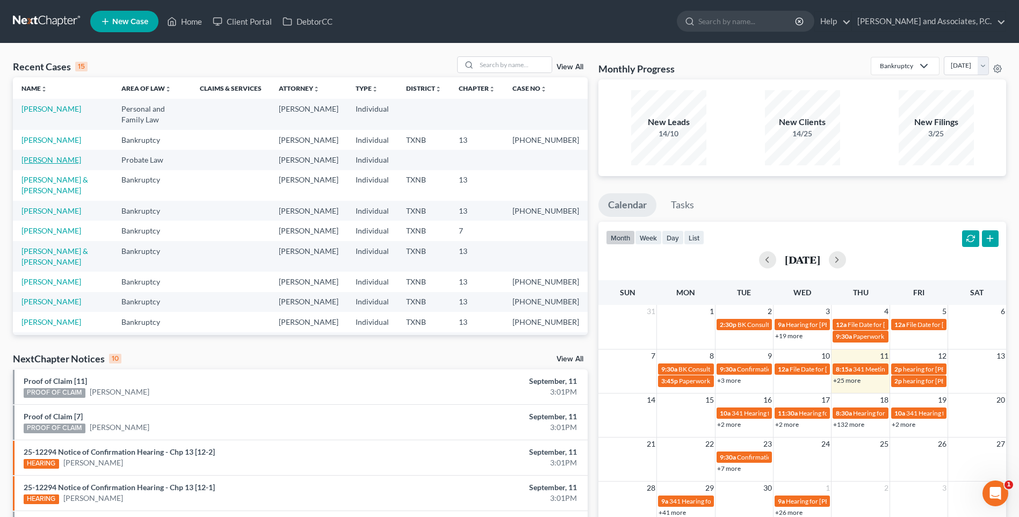
click at [59, 155] on link "[PERSON_NAME]" at bounding box center [51, 159] width 60 height 9
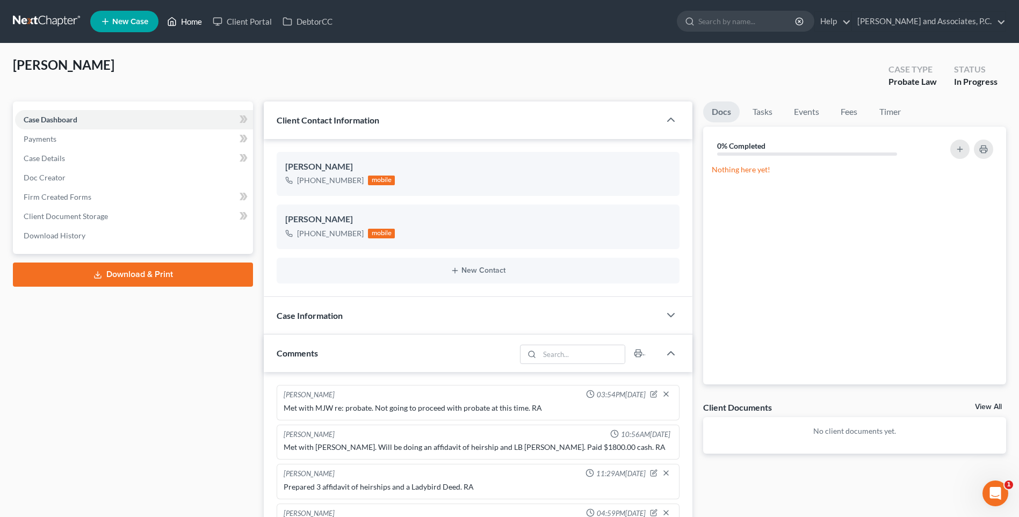
click at [193, 24] on link "Home" at bounding box center [185, 21] width 46 height 19
